Goal: Check status

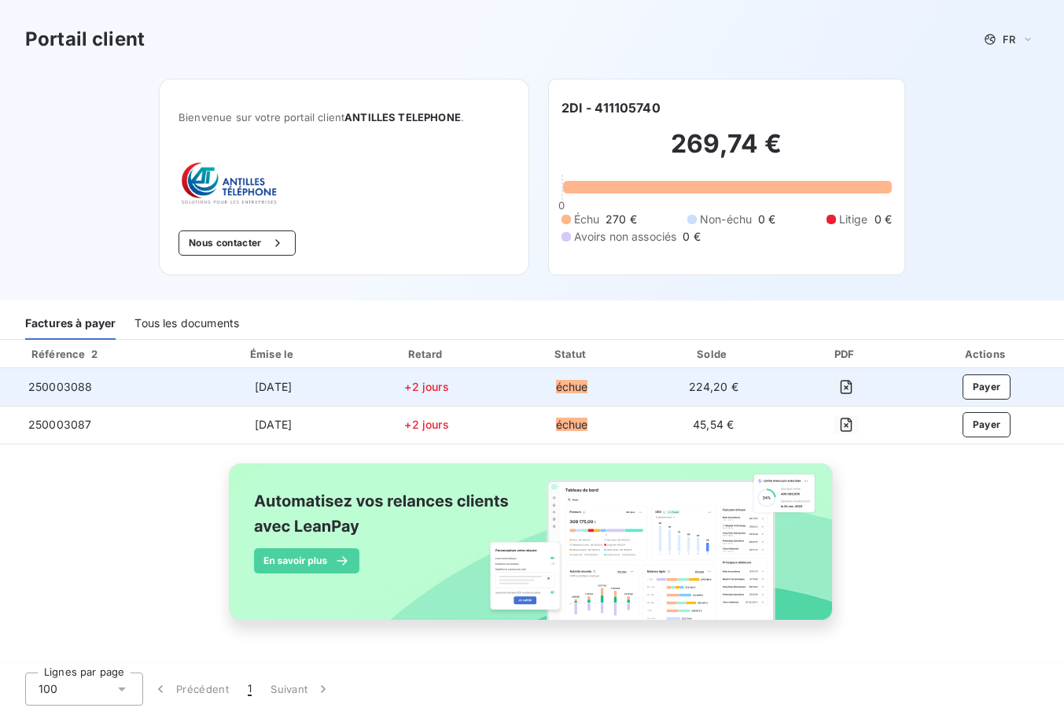
click at [92, 385] on span "250003088" at bounding box center [60, 387] width 64 height 16
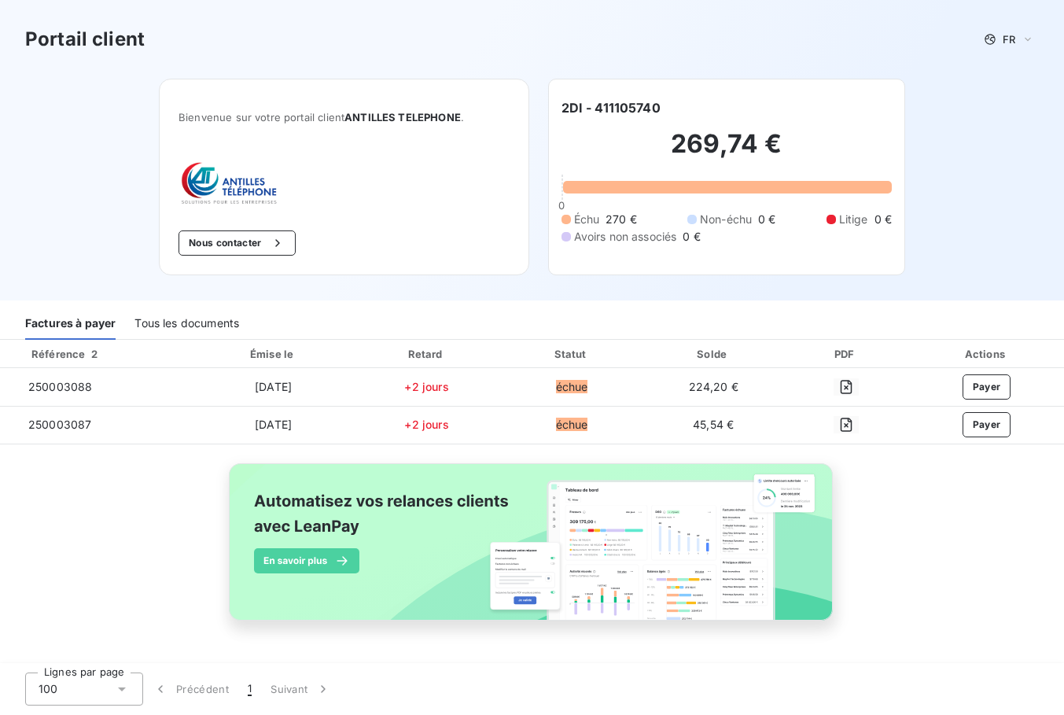
click at [190, 321] on div "Tous les documents" at bounding box center [187, 323] width 105 height 33
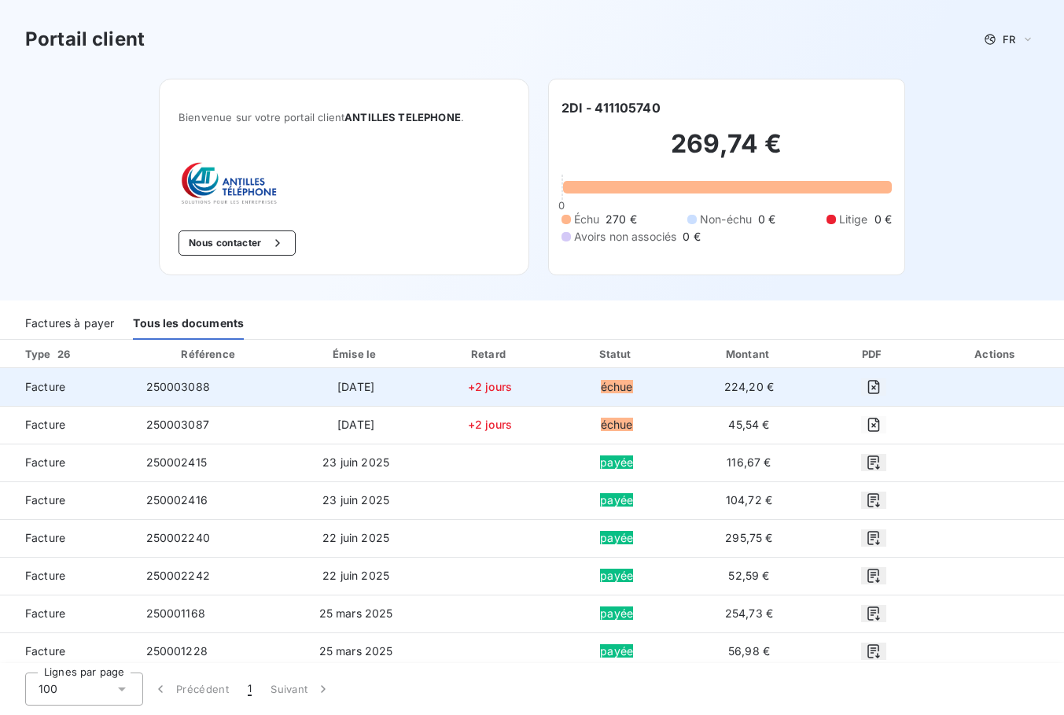
click at [191, 385] on span "250003088" at bounding box center [178, 386] width 64 height 13
copy span "250003088"
